Goal: Task Accomplishment & Management: Use online tool/utility

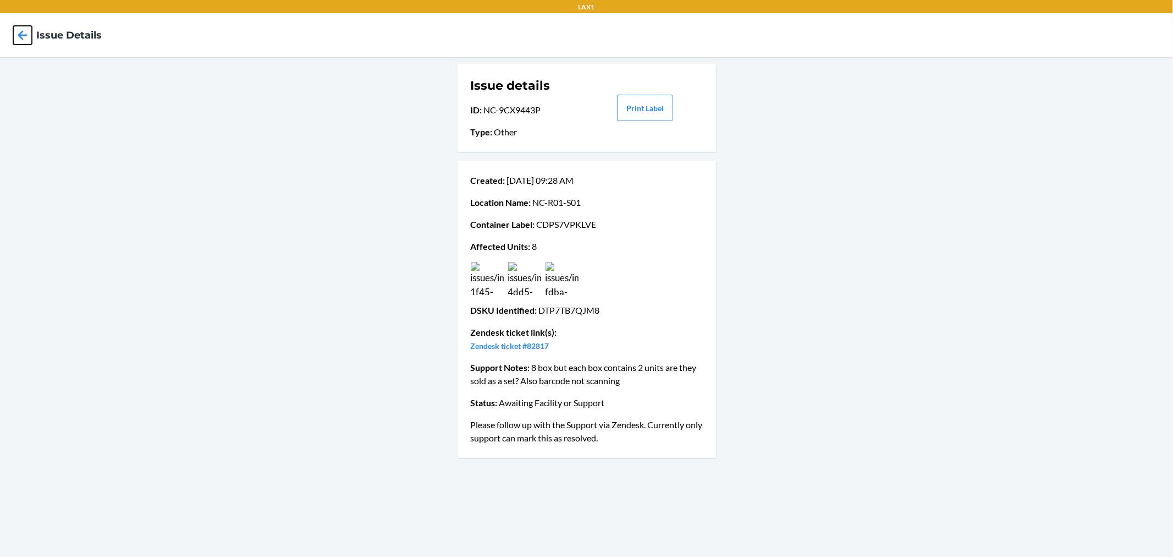
click at [24, 30] on icon at bounding box center [22, 35] width 19 height 19
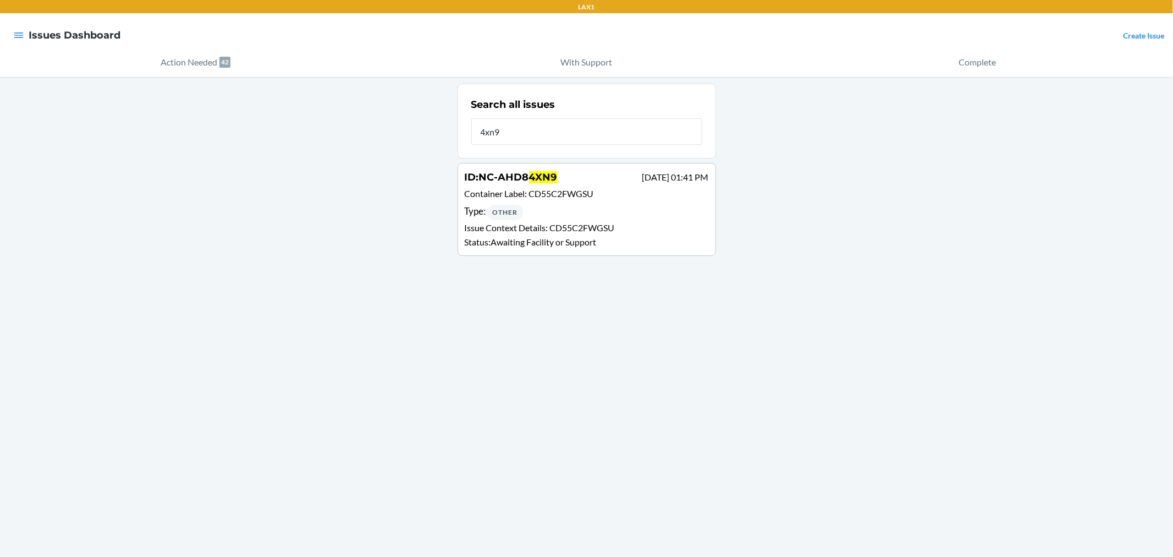
type input "4xn9"
click at [531, 208] on div "Type : Other" at bounding box center [587, 212] width 244 height 16
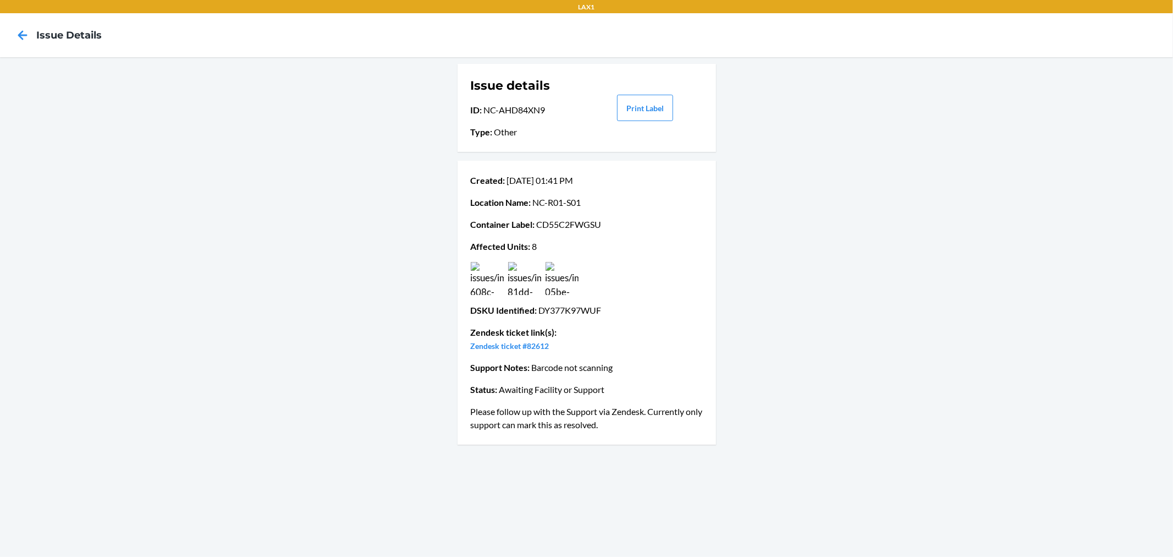
click at [495, 272] on img at bounding box center [487, 278] width 33 height 33
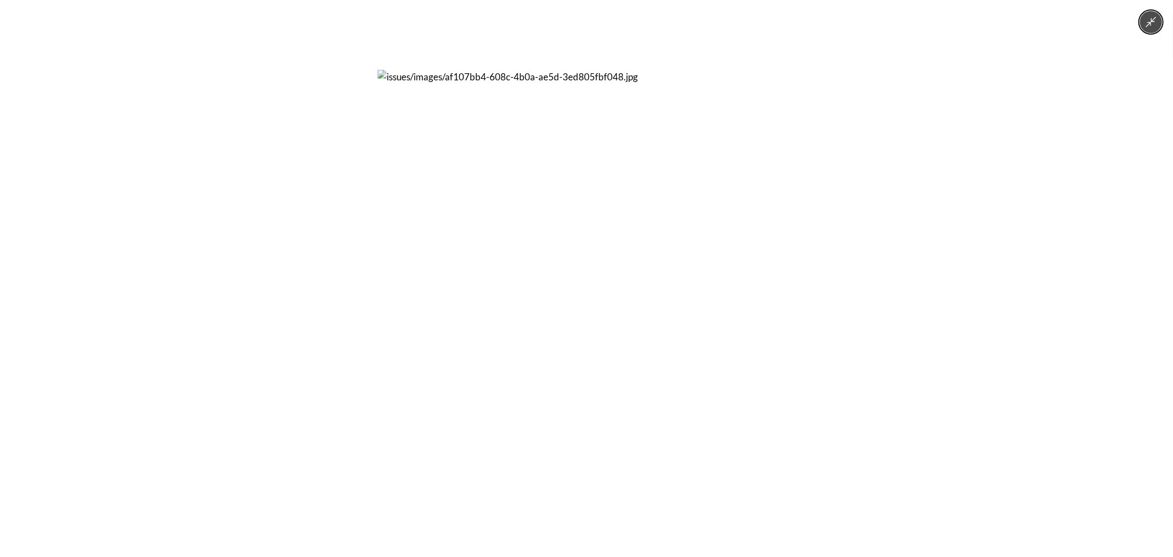
click at [1152, 12] on button "Minimize image" at bounding box center [1151, 22] width 22 height 22
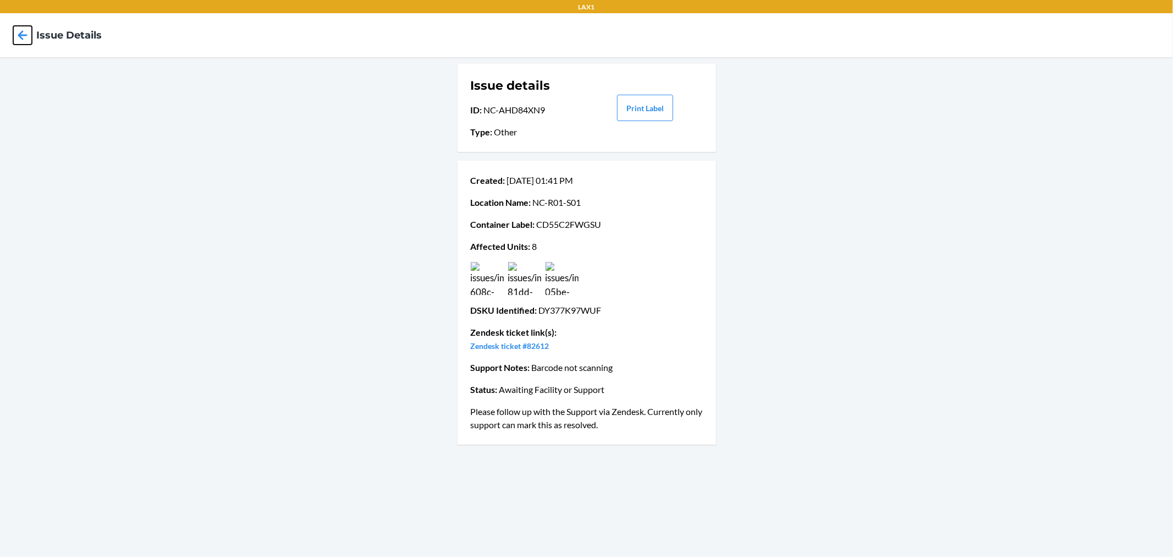
click at [14, 34] on icon at bounding box center [22, 35] width 19 height 19
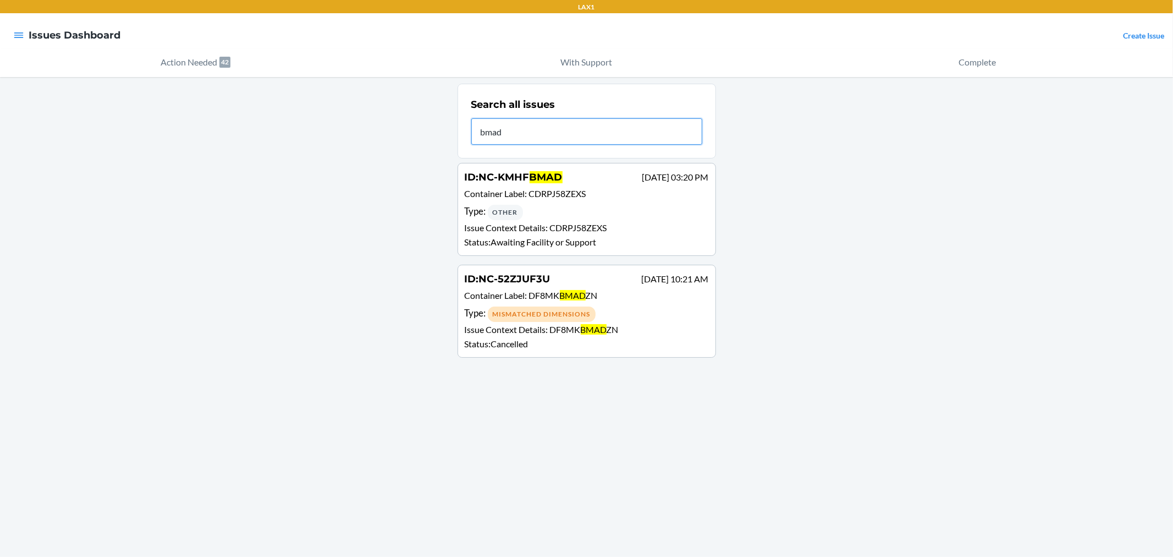
click at [614, 135] on input "bmad" at bounding box center [586, 131] width 231 height 26
type input "j58"
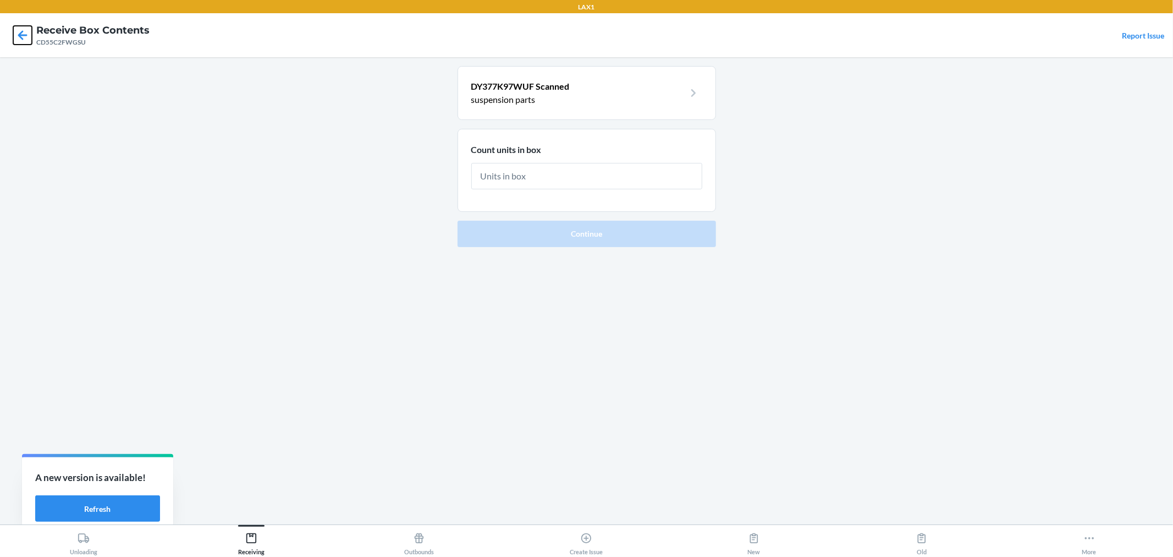
click at [26, 41] on icon at bounding box center [22, 35] width 19 height 19
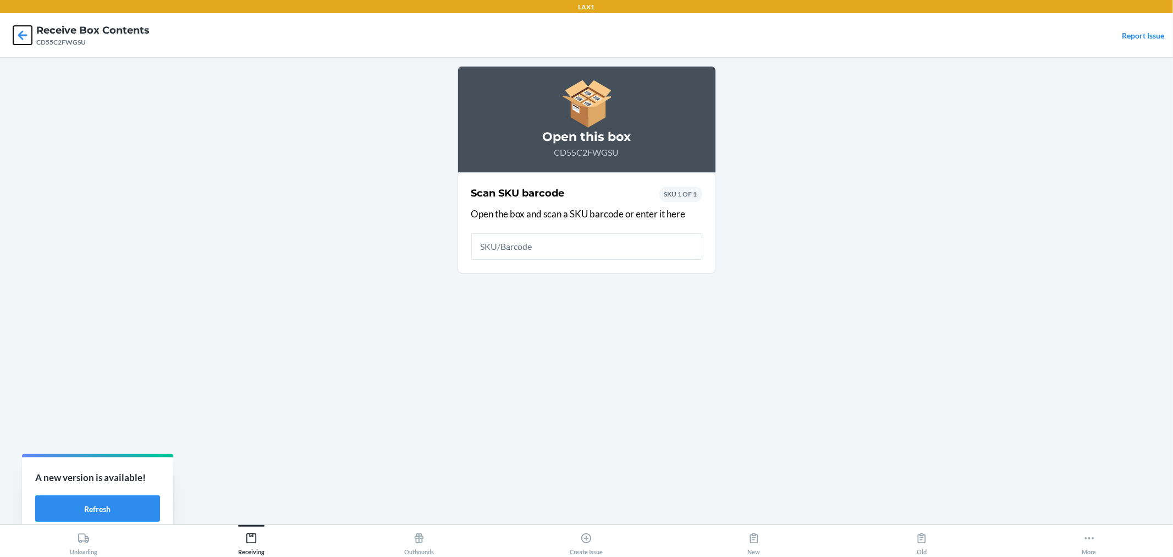
click at [26, 41] on icon at bounding box center [22, 35] width 19 height 19
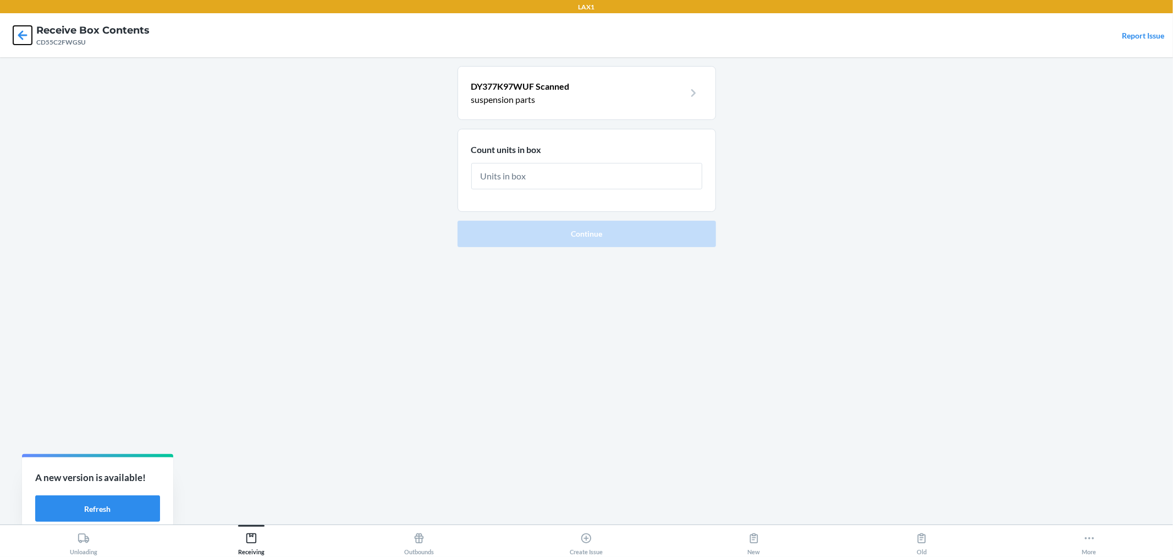
click at [23, 29] on icon at bounding box center [22, 35] width 19 height 19
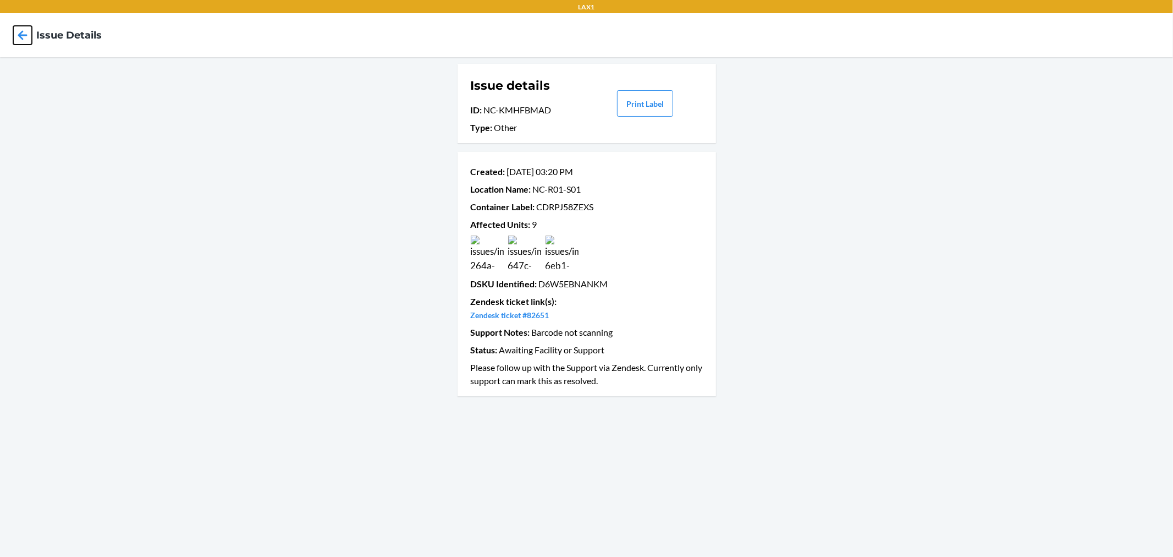
click at [26, 34] on icon at bounding box center [22, 35] width 19 height 19
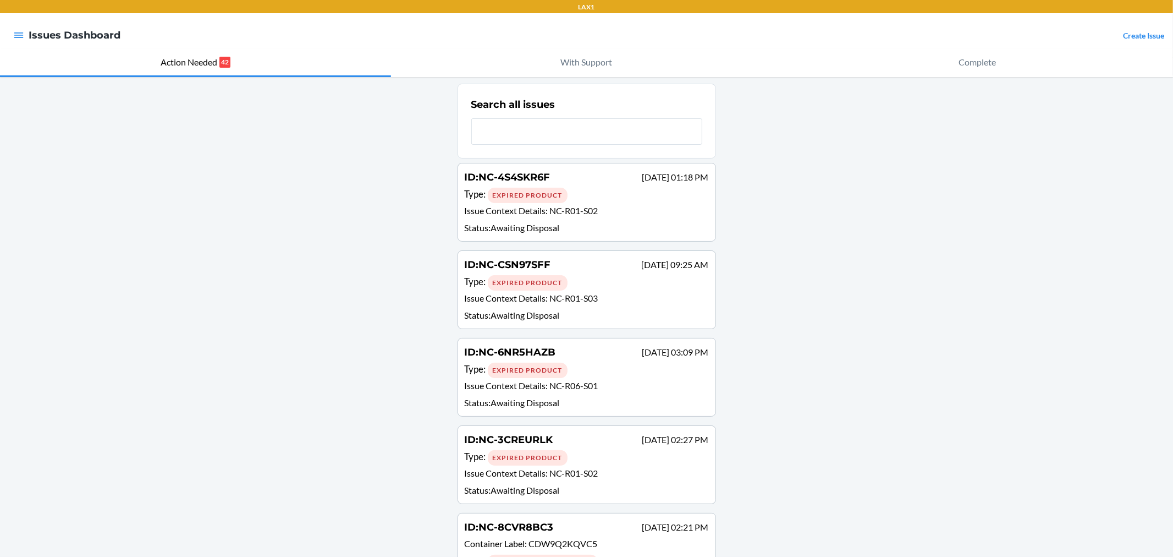
click at [545, 130] on input "text" at bounding box center [586, 131] width 231 height 26
type input "j58"
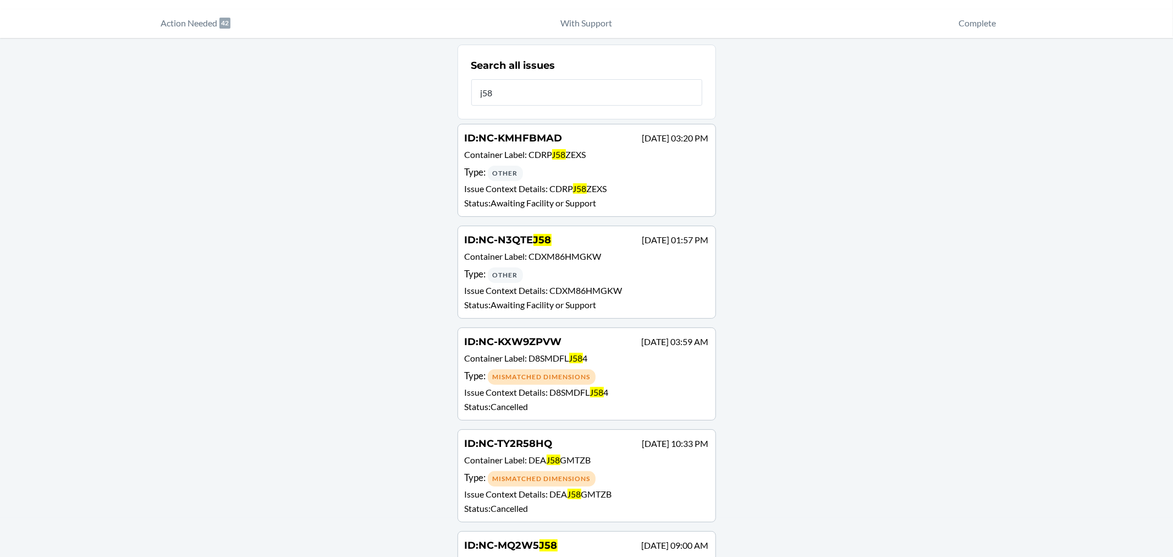
scroll to position [61, 0]
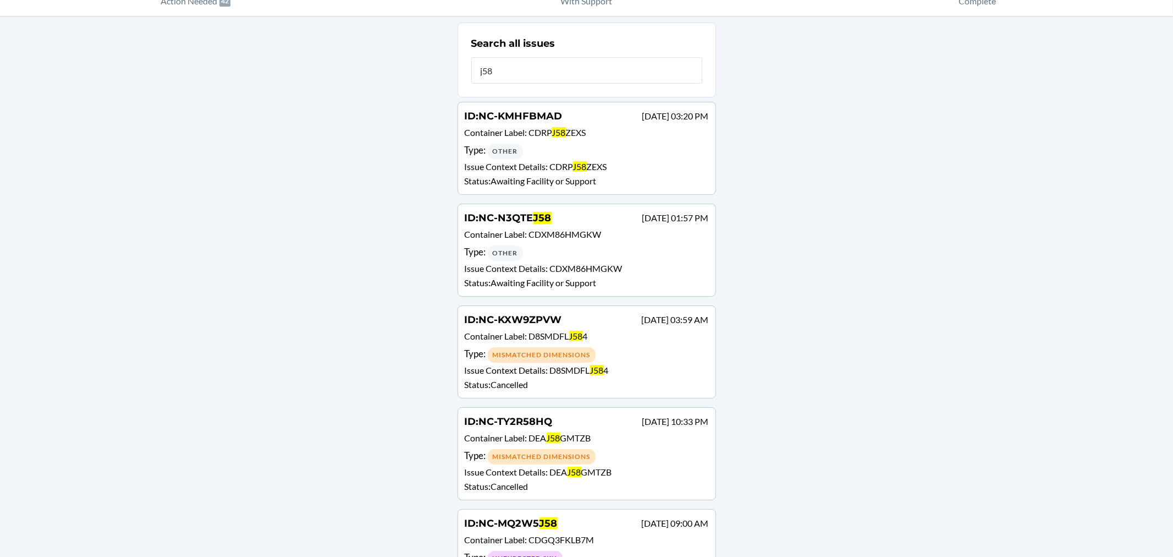
click at [581, 138] on p "Container Label : CDRP J58 ZEXS" at bounding box center [587, 134] width 244 height 16
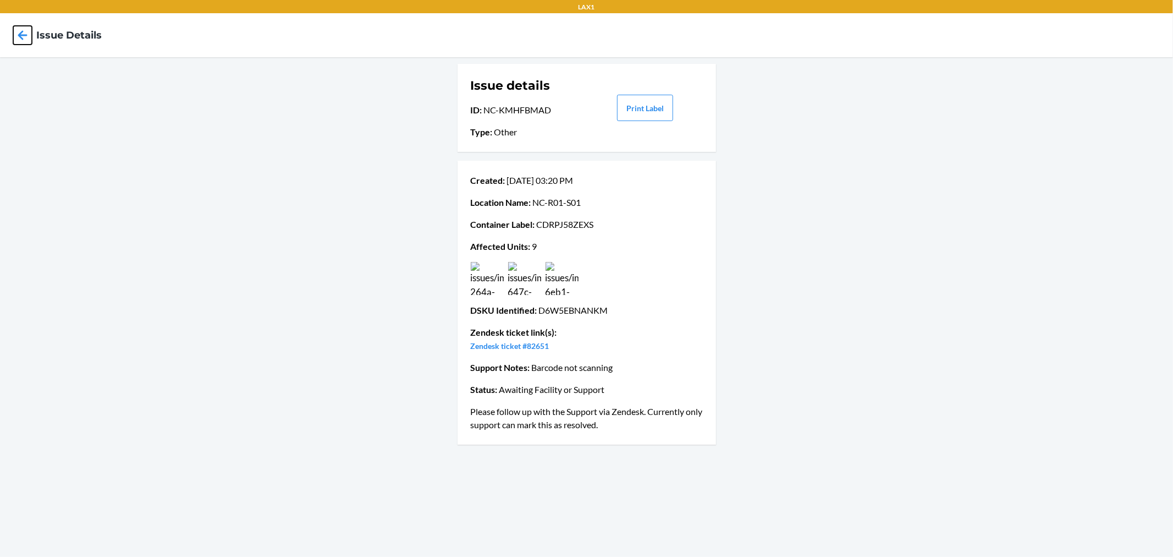
click at [24, 37] on icon at bounding box center [22, 35] width 19 height 19
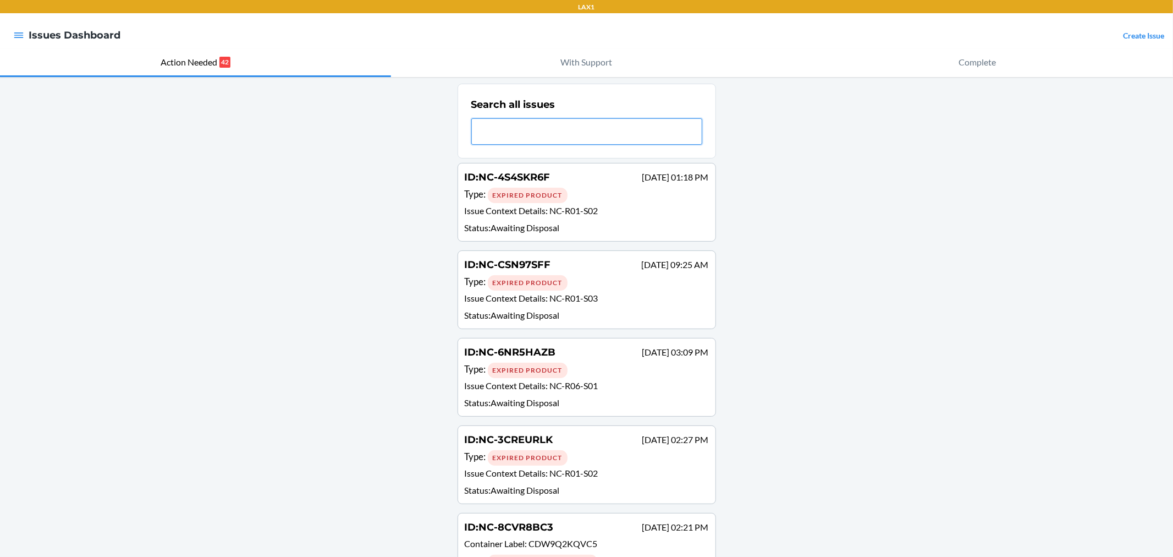
type input "j"
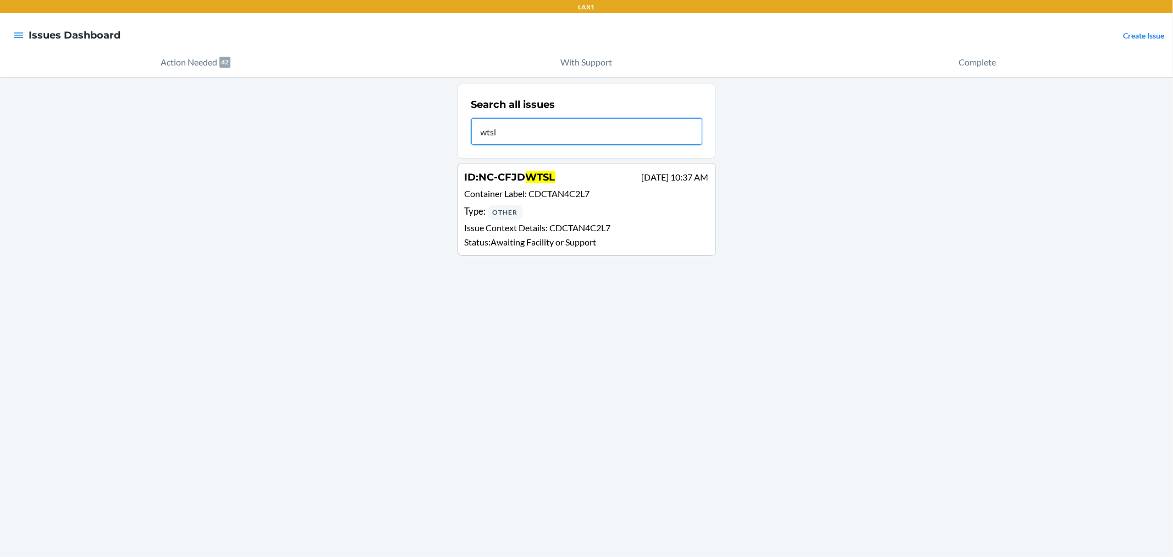
click at [556, 144] on input "wtsl" at bounding box center [586, 131] width 231 height 26
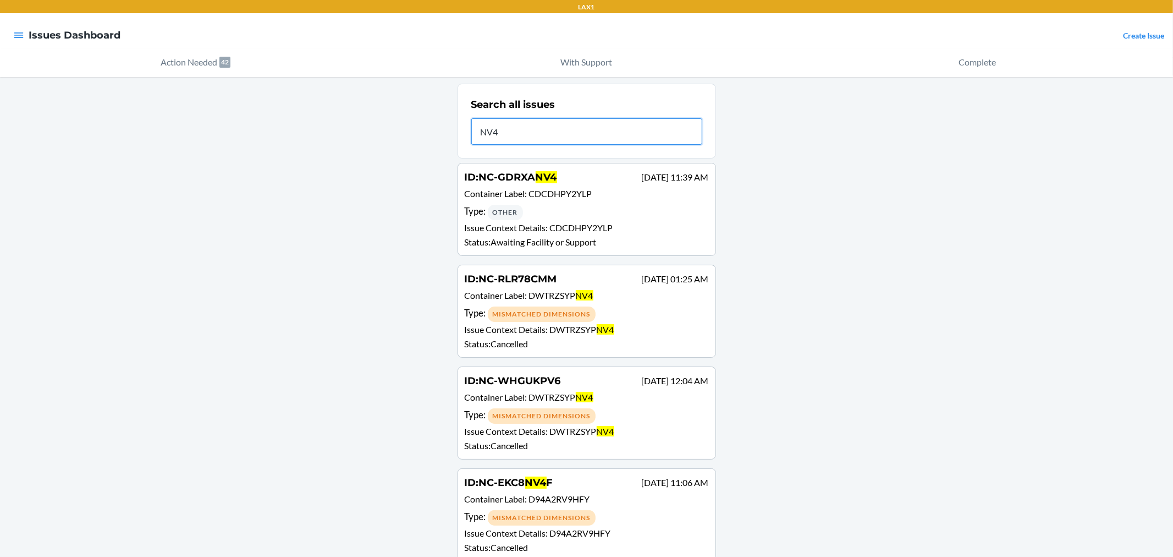
click at [526, 138] on input "NV4" at bounding box center [586, 131] width 231 height 26
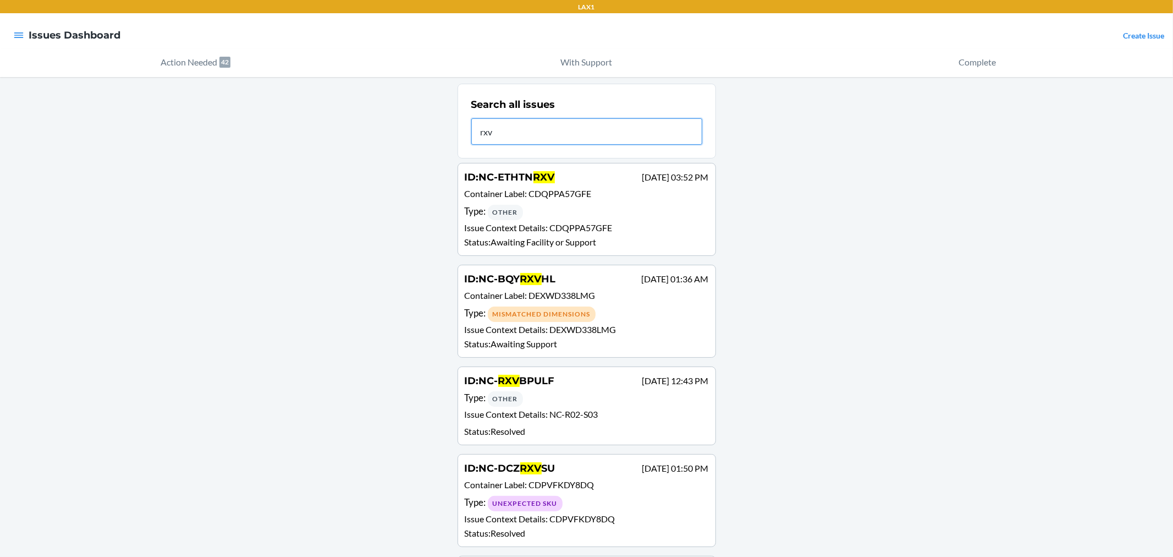
click at [578, 138] on input "rxv" at bounding box center [586, 131] width 231 height 26
type input "ktdr"
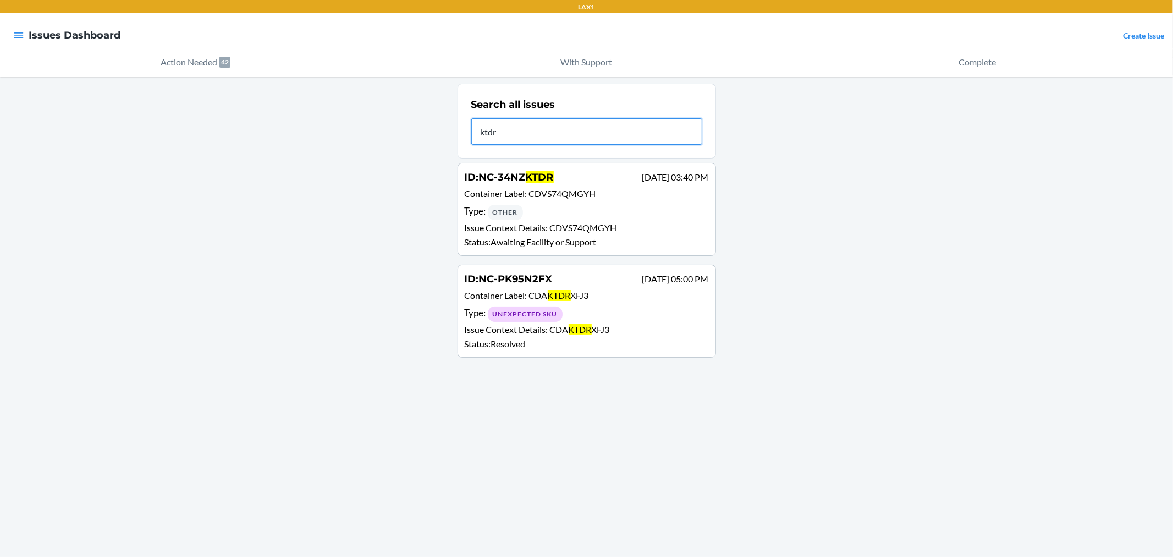
drag, startPoint x: 578, startPoint y: 138, endPoint x: 506, endPoint y: 228, distance: 114.7
drag, startPoint x: 506, startPoint y: 228, endPoint x: 431, endPoint y: 227, distance: 75.4
click at [354, 239] on div "Search all issues ktdr ID : NC-34NZ KTDR Sep 13 03:40 PM Container Label : CDVS…" at bounding box center [586, 317] width 1173 height 480
click at [540, 201] on p "Container Label : CDVS74QMGYH" at bounding box center [587, 195] width 244 height 16
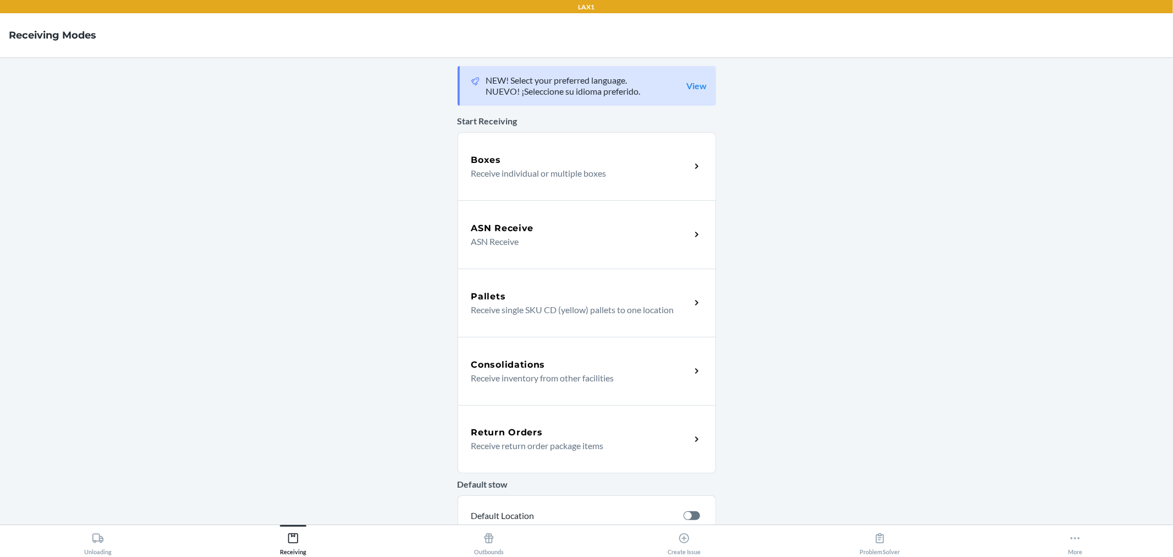
click at [508, 158] on div "Boxes" at bounding box center [580, 159] width 219 height 13
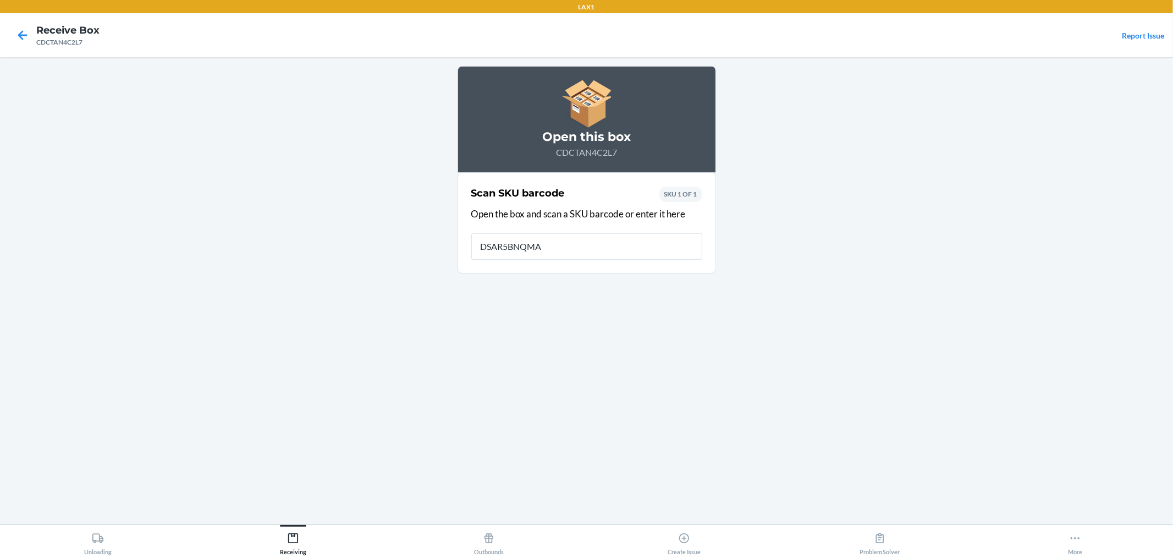
type input "DSAR5BNQMAB"
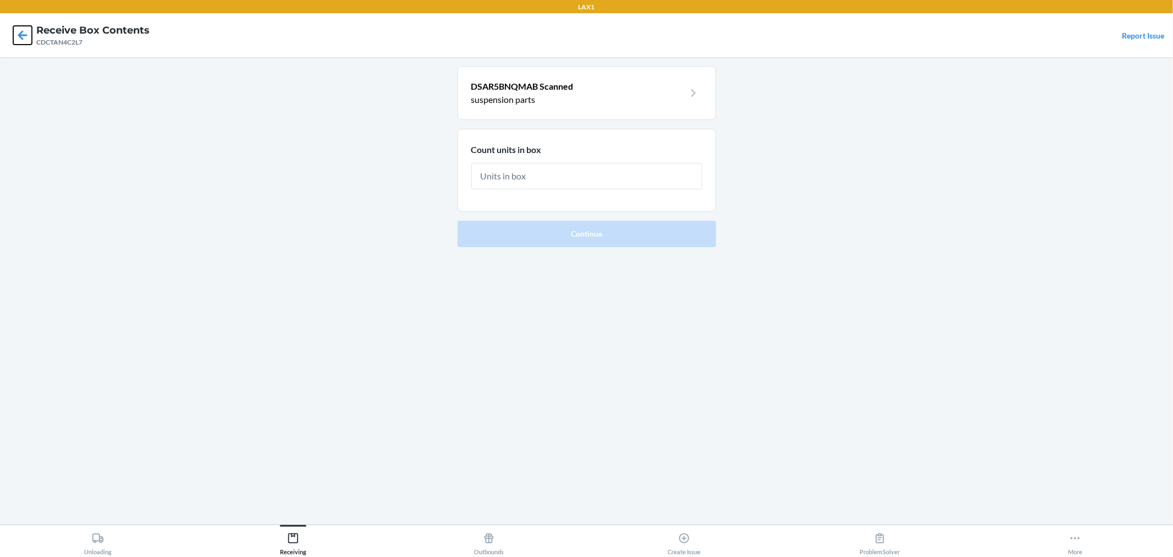
click at [19, 40] on icon at bounding box center [22, 35] width 19 height 19
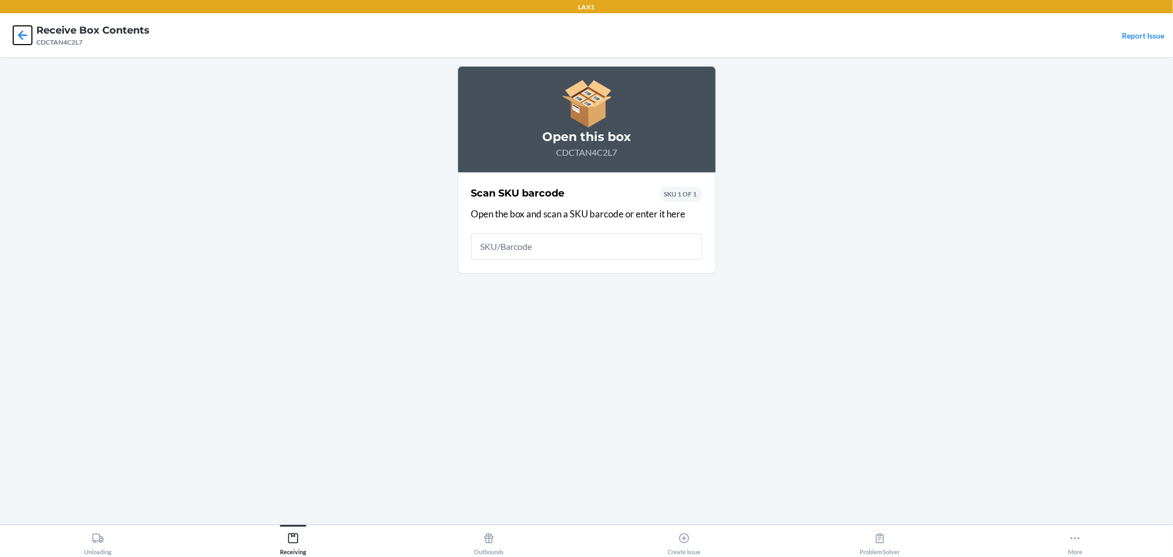
drag, startPoint x: 23, startPoint y: 36, endPoint x: 238, endPoint y: 153, distance: 245.1
click at [24, 37] on icon at bounding box center [22, 35] width 19 height 19
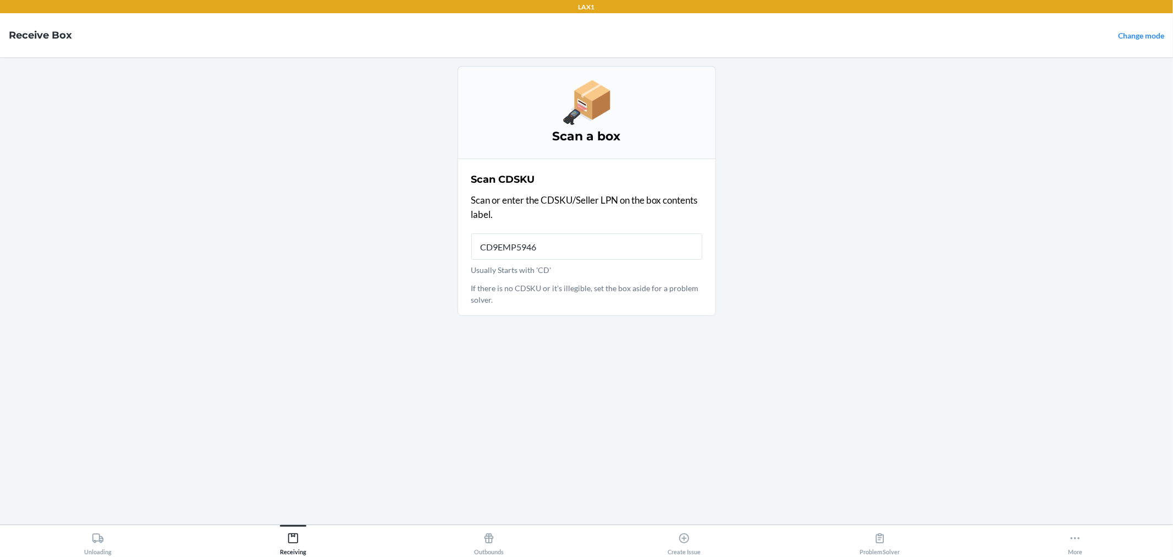
type input "CD9EMP5946R"
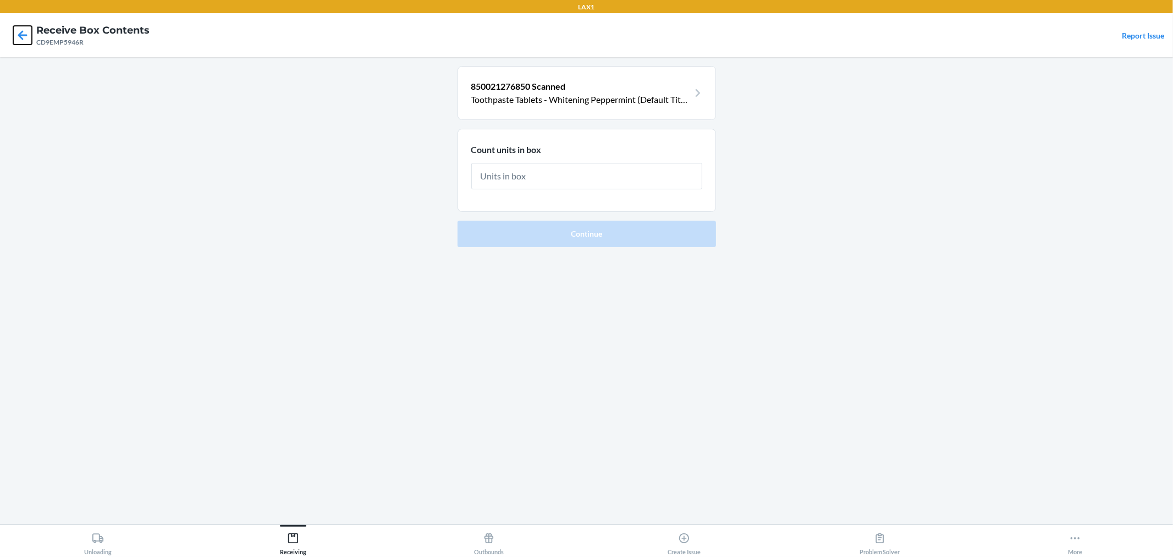
click at [24, 31] on icon at bounding box center [22, 35] width 19 height 19
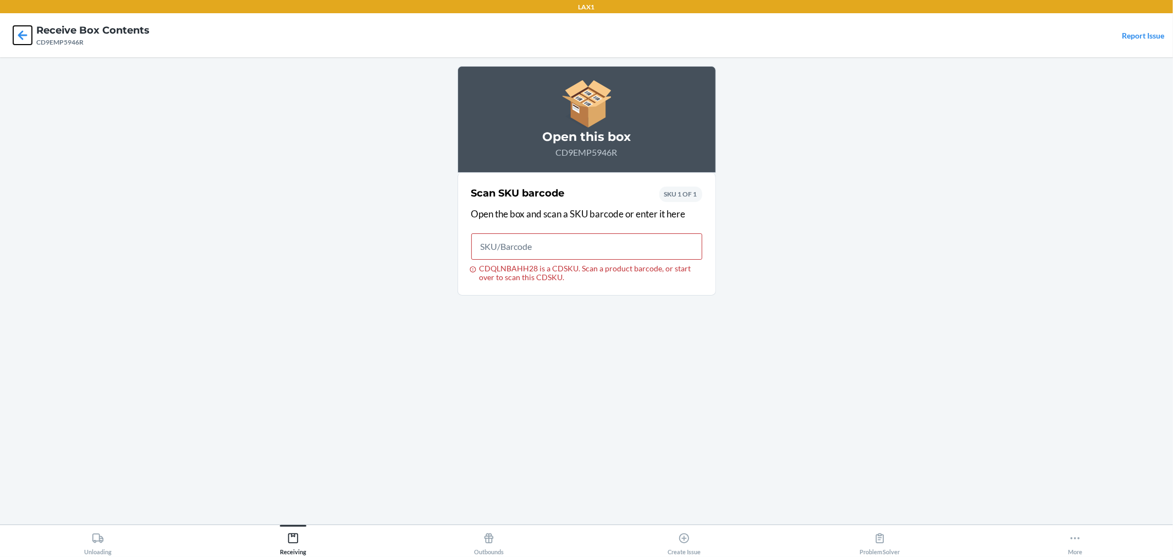
click at [23, 36] on icon at bounding box center [22, 35] width 19 height 19
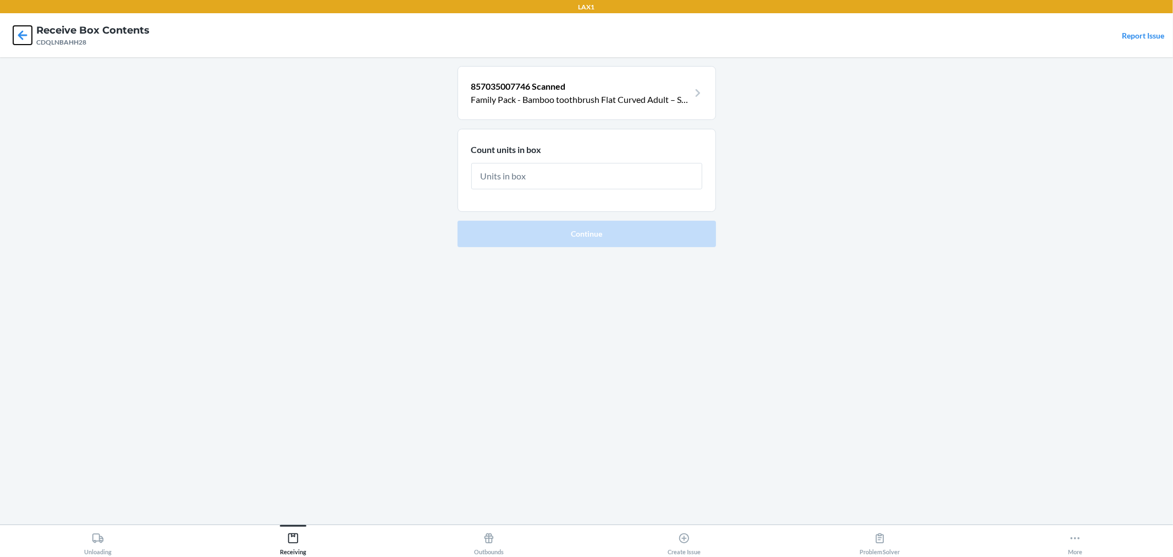
click at [15, 37] on icon at bounding box center [22, 35] width 19 height 19
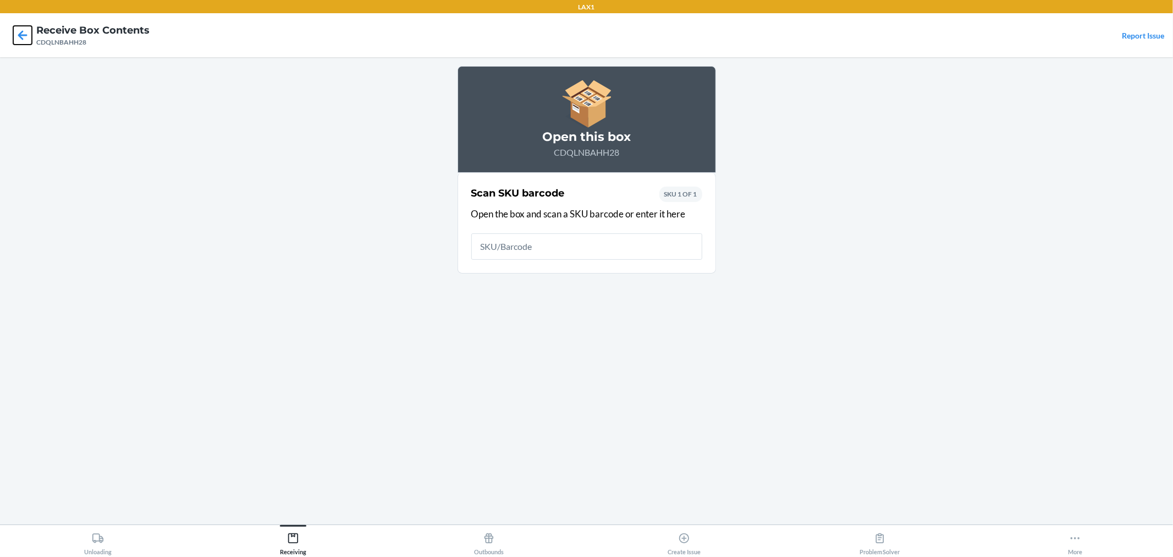
click at [19, 39] on icon at bounding box center [22, 35] width 19 height 19
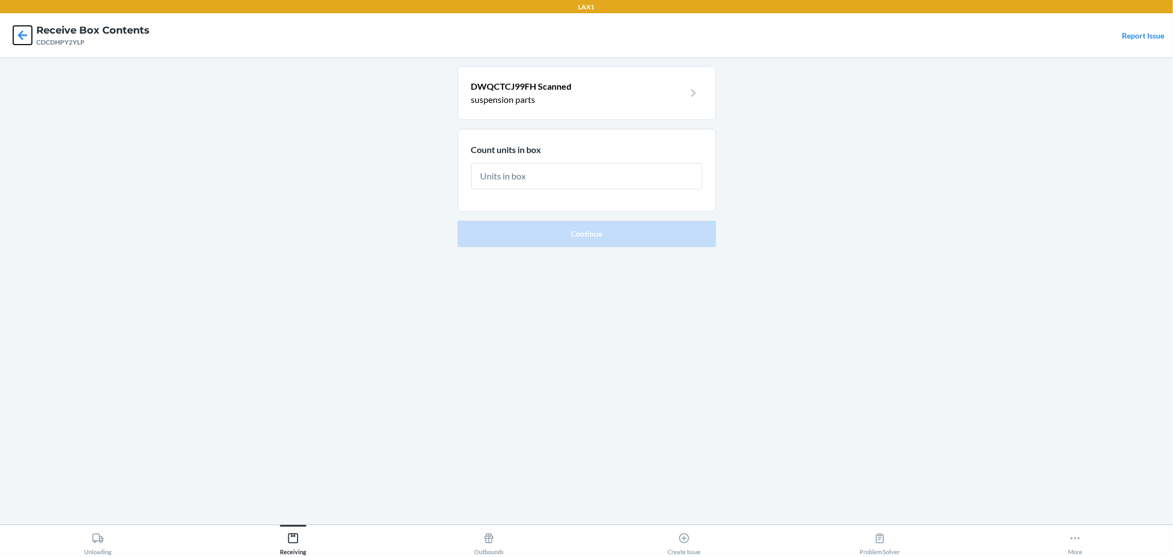
click at [20, 36] on icon at bounding box center [22, 34] width 9 height 9
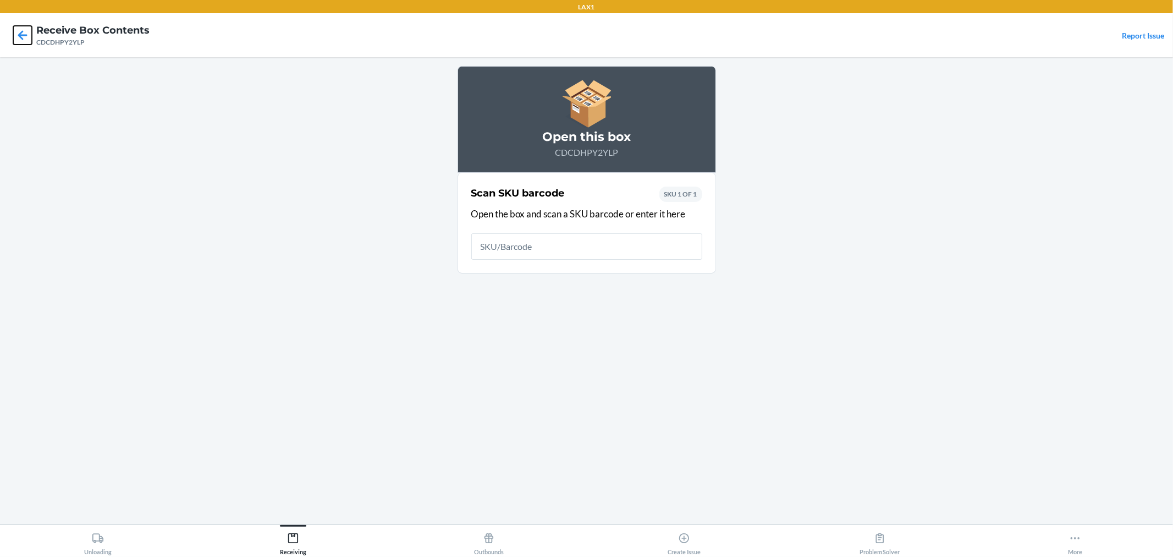
click at [20, 36] on icon at bounding box center [22, 34] width 9 height 9
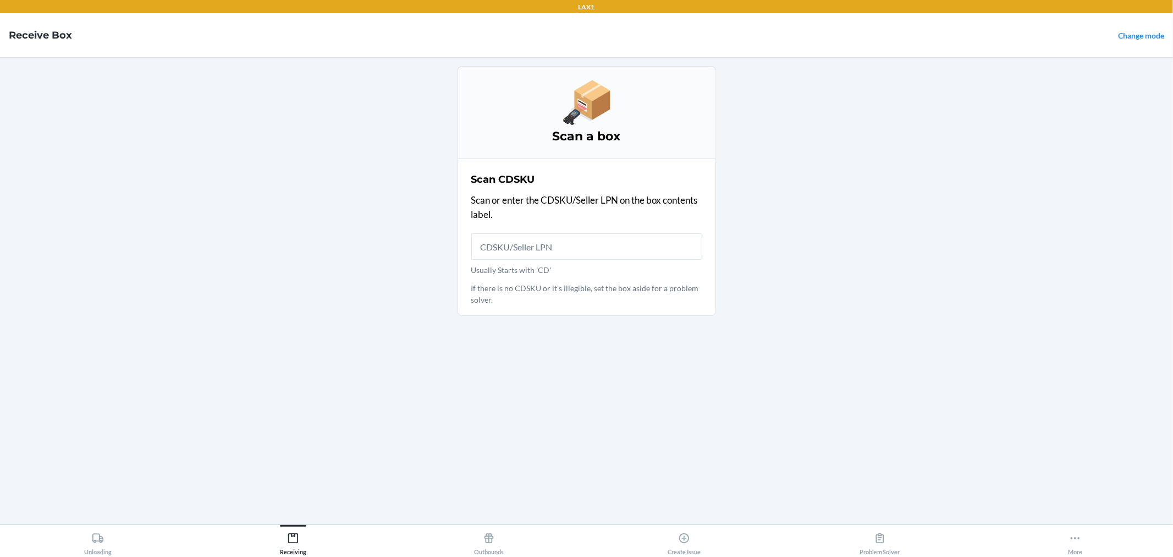
click at [922, 152] on main "Scan a box Scan CDSKU Scan or enter the CDSKU/Seller LPN on the box contents la…" at bounding box center [586, 290] width 1173 height 467
click at [620, 244] on input "Usually Starts with 'CD'" at bounding box center [586, 246] width 231 height 26
type input "CDCDHPY2YLP"
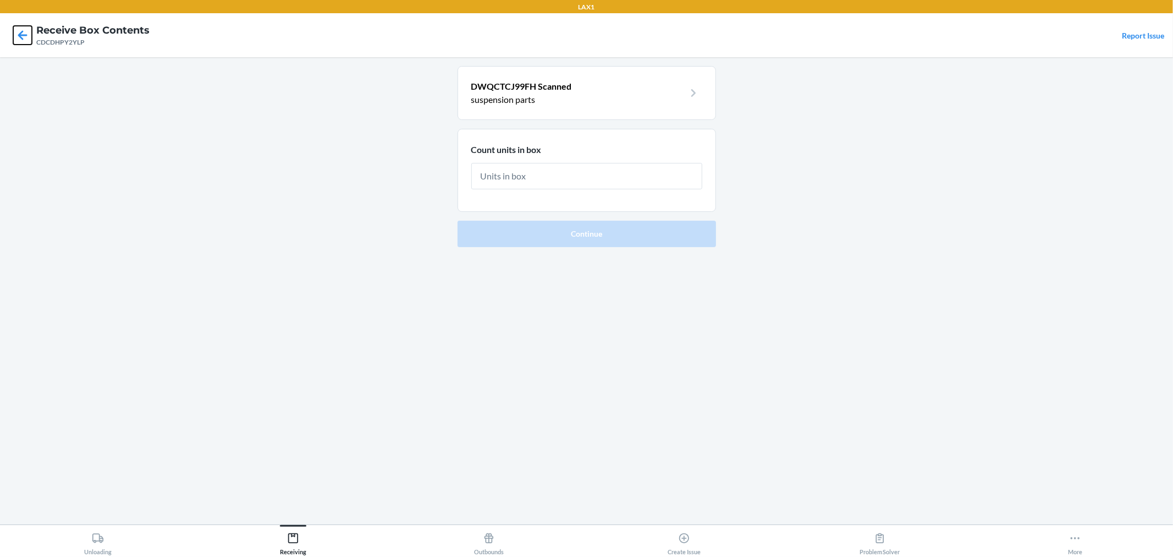
click at [19, 39] on icon at bounding box center [22, 35] width 19 height 19
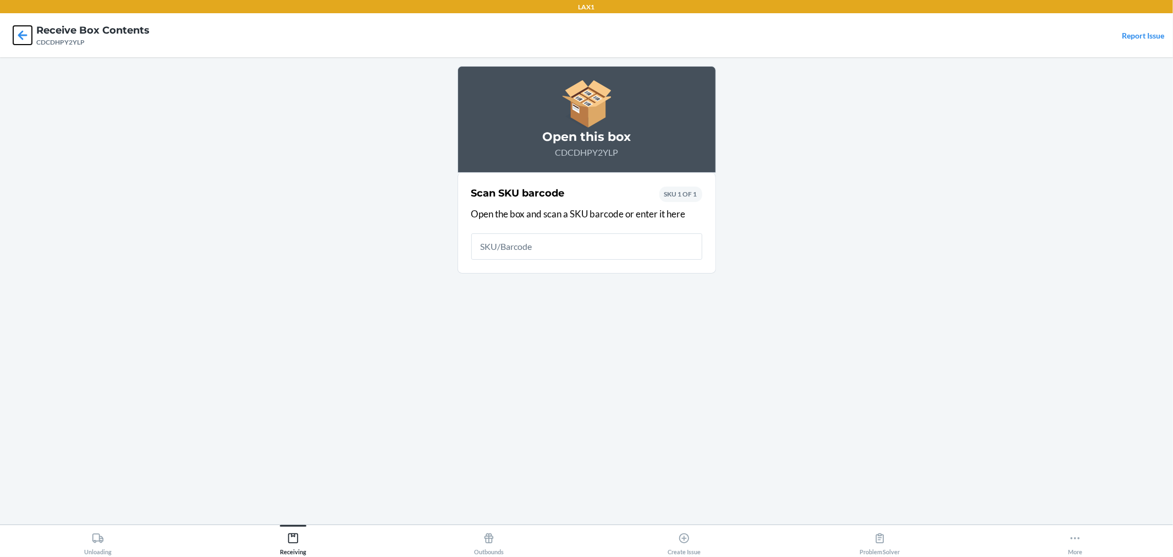
click at [19, 39] on icon at bounding box center [22, 35] width 19 height 19
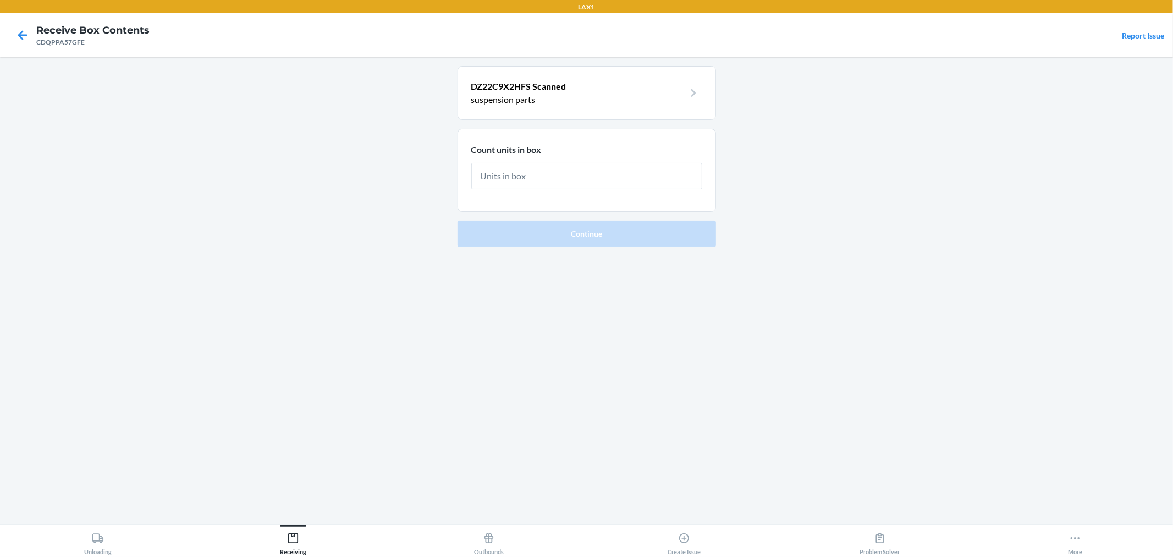
click at [952, 185] on main "DZ22C9X2HFS Scanned suspension parts Count units in box Continue" at bounding box center [586, 290] width 1173 height 467
click at [17, 36] on icon at bounding box center [22, 35] width 19 height 19
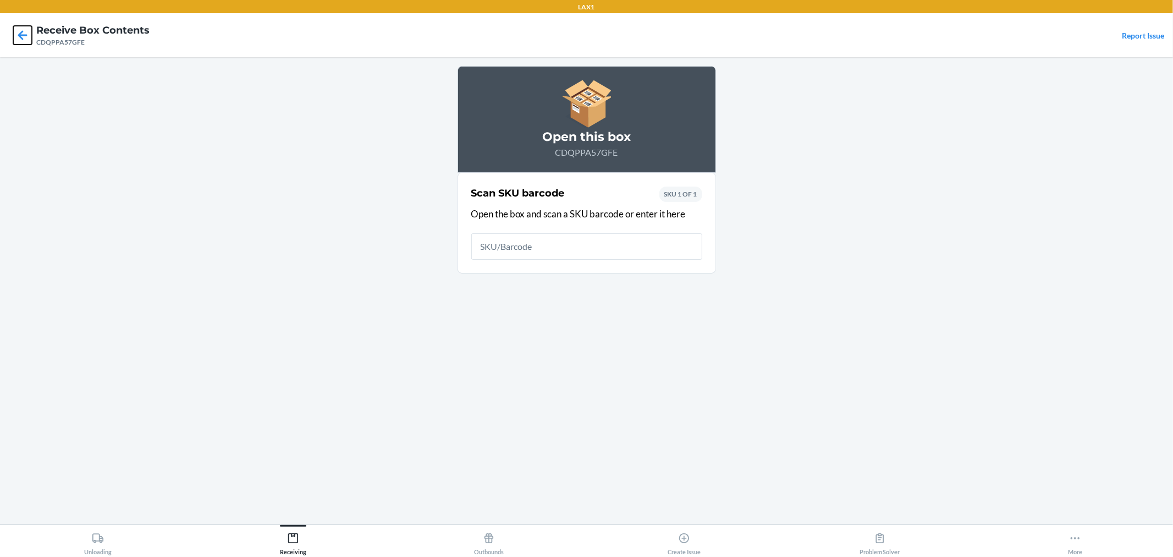
click at [17, 36] on icon at bounding box center [22, 35] width 19 height 19
click at [580, 243] on input "text" at bounding box center [586, 246] width 231 height 26
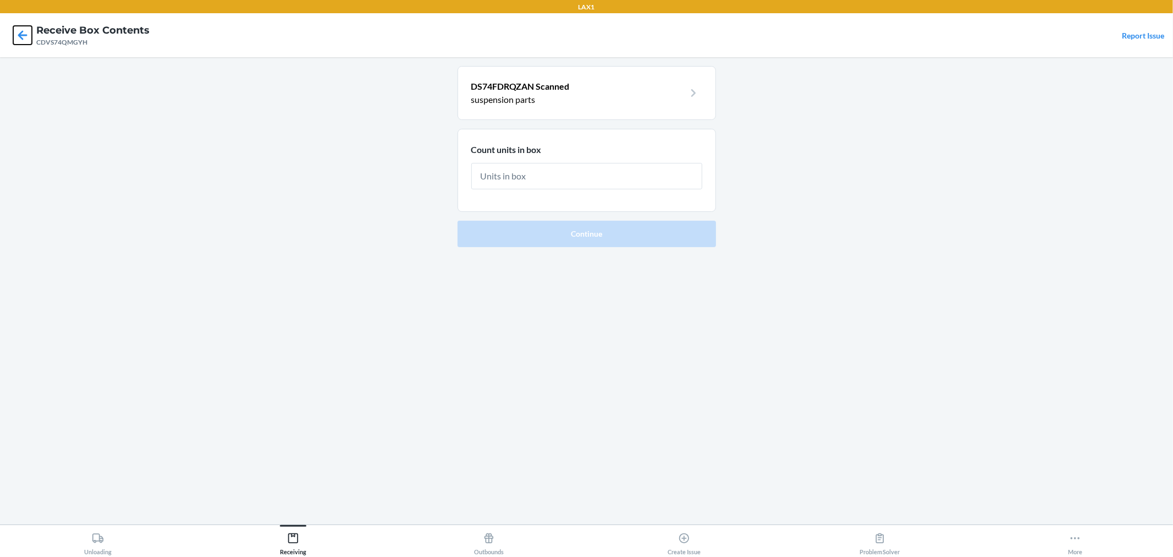
click at [23, 36] on icon at bounding box center [22, 35] width 19 height 19
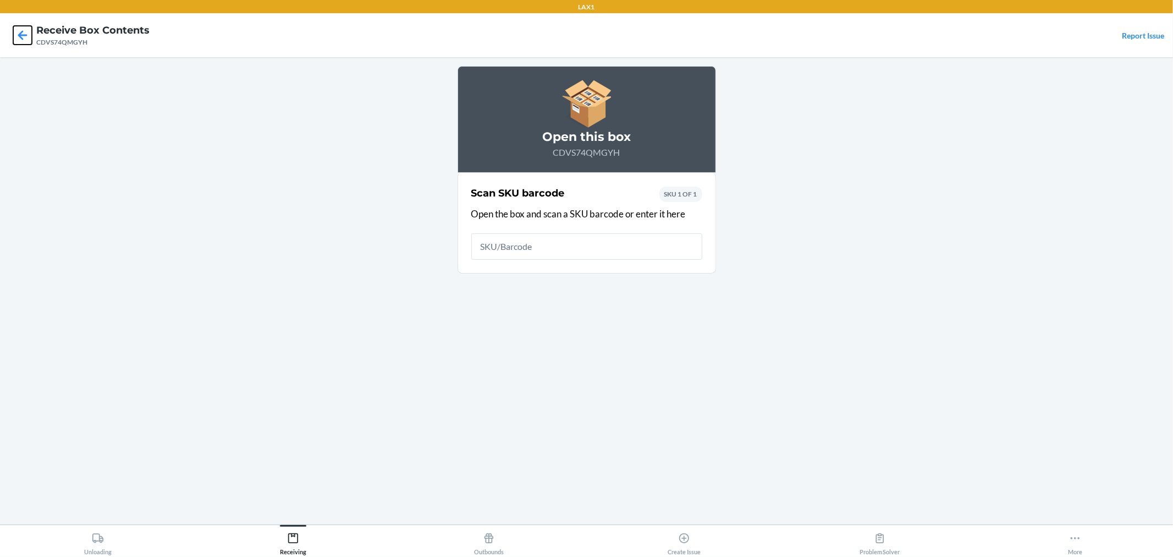
click at [23, 36] on icon at bounding box center [22, 35] width 19 height 19
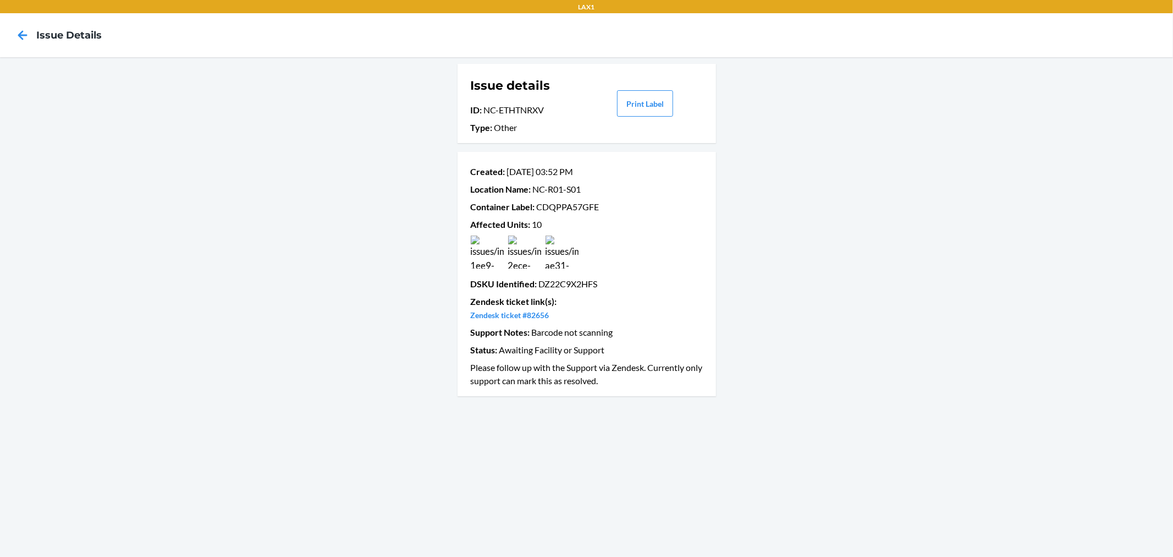
click at [487, 255] on img at bounding box center [487, 251] width 33 height 33
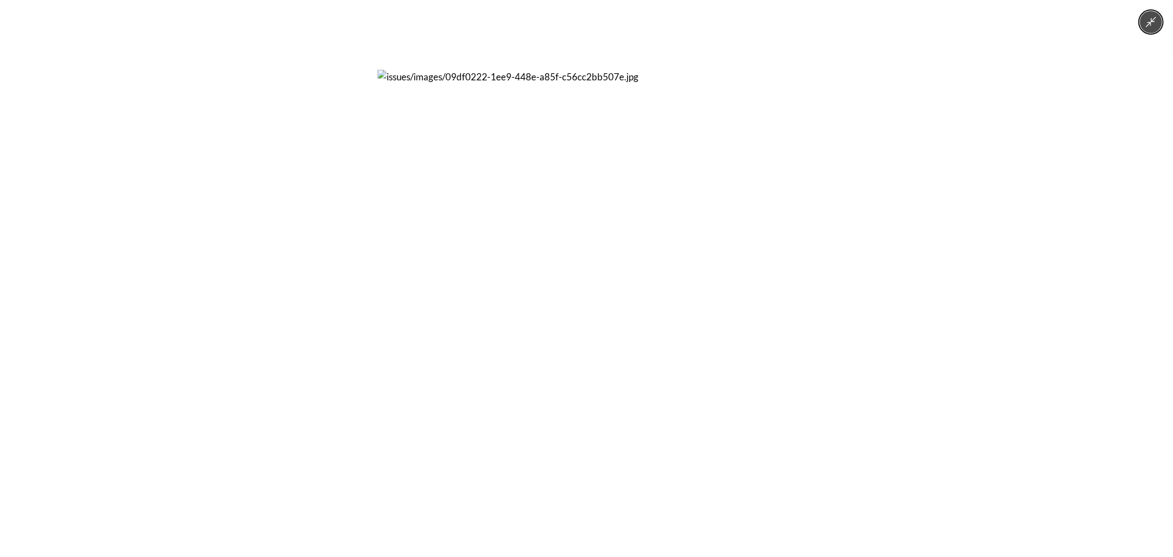
click at [332, 268] on div at bounding box center [586, 278] width 1173 height 557
